Goal: Task Accomplishment & Management: Manage account settings

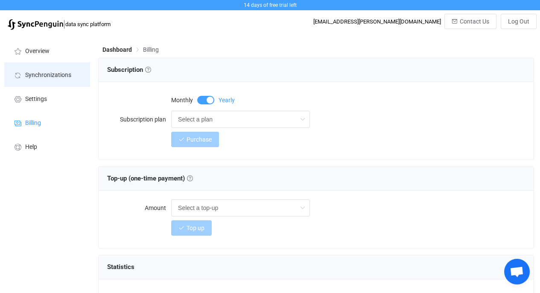
click at [51, 74] on span "Synchronizations" at bounding box center [48, 75] width 46 height 7
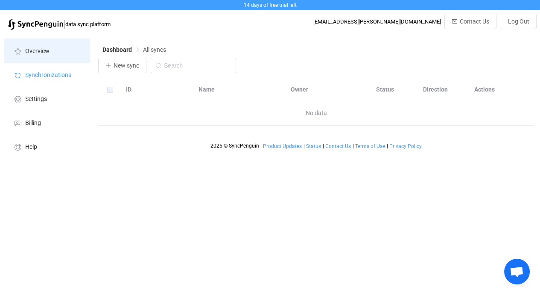
click at [48, 48] on span "Overview" at bounding box center [37, 51] width 24 height 7
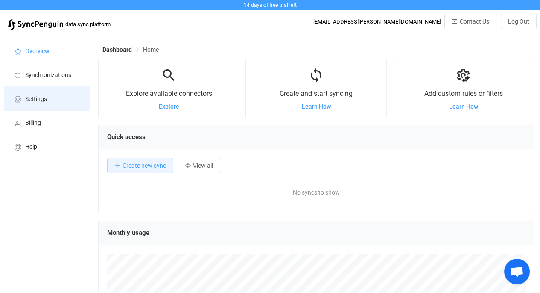
click at [42, 97] on span "Settings" at bounding box center [36, 99] width 22 height 7
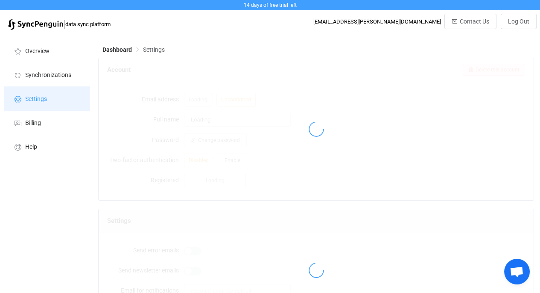
type input "Claire Fedele"
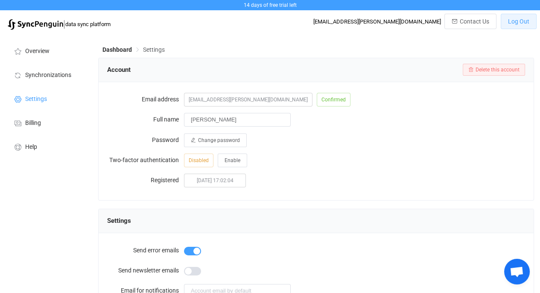
click at [522, 22] on span "Log Out" at bounding box center [518, 21] width 21 height 7
